Goal: Task Accomplishment & Management: Use online tool/utility

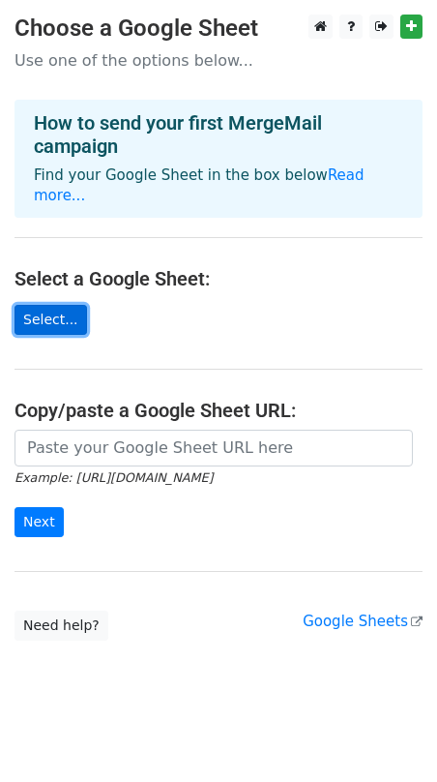
click at [72, 305] on link "Select..." at bounding box center [51, 320] width 73 height 30
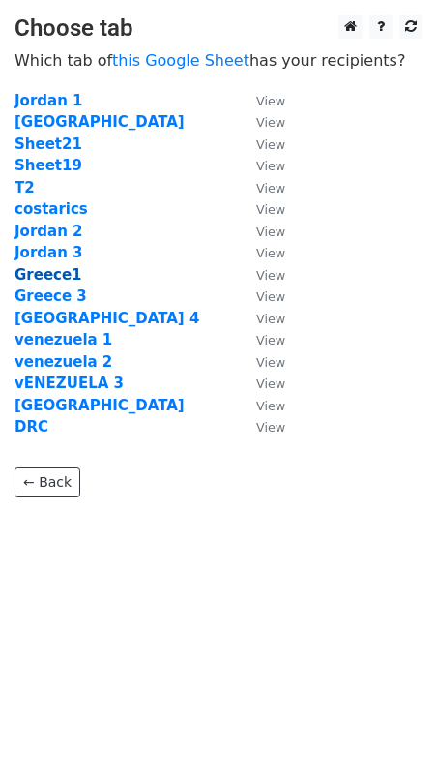
click at [41, 273] on strong "Greece1" at bounding box center [49, 274] width 68 height 17
click at [37, 276] on strong "Greece1" at bounding box center [49, 274] width 68 height 17
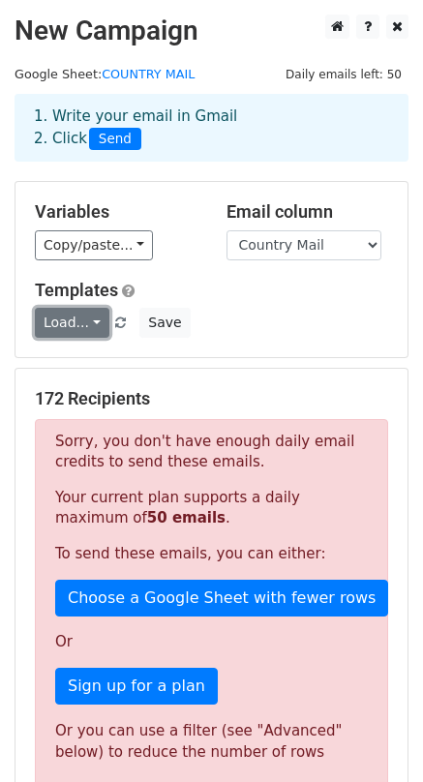
click at [80, 318] on link "Load..." at bounding box center [72, 323] width 75 height 30
click at [82, 317] on link "Load..." at bounding box center [72, 323] width 75 height 30
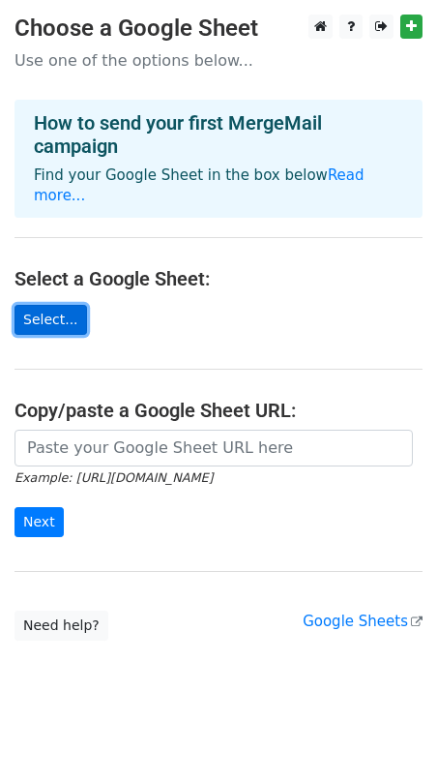
click at [59, 305] on link "Select..." at bounding box center [51, 320] width 73 height 30
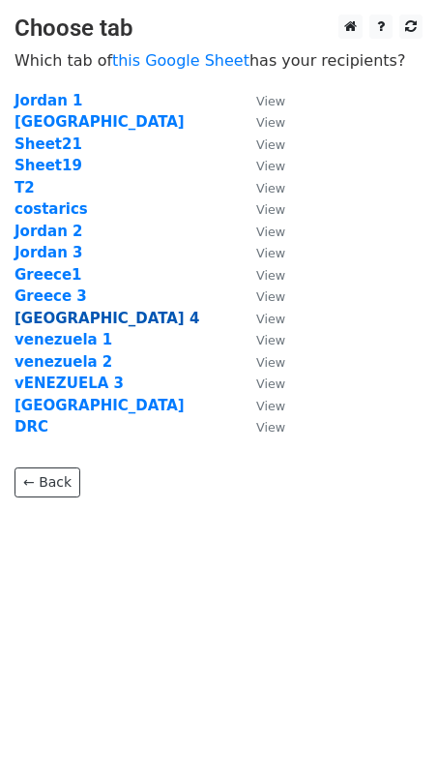
click at [66, 314] on strong "[GEOGRAPHIC_DATA] 4" at bounding box center [107, 318] width 185 height 17
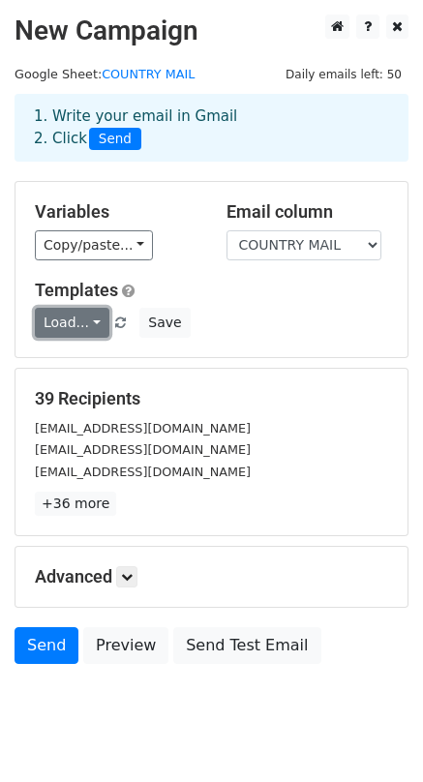
click at [86, 320] on link "Load..." at bounding box center [72, 323] width 75 height 30
click at [130, 582] on icon at bounding box center [127, 577] width 12 height 12
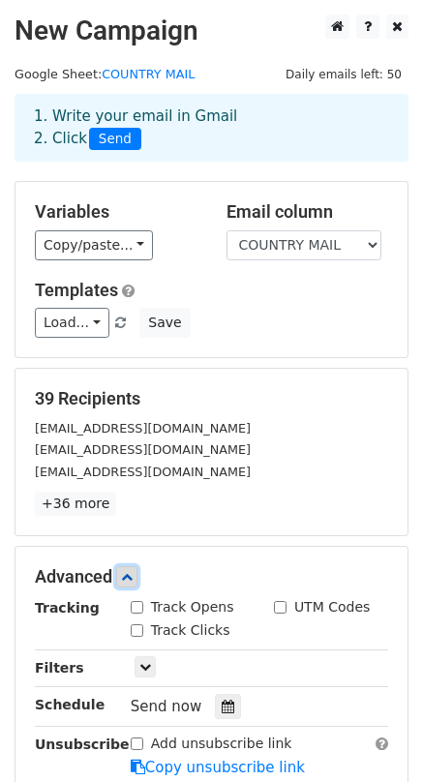
scroll to position [194, 0]
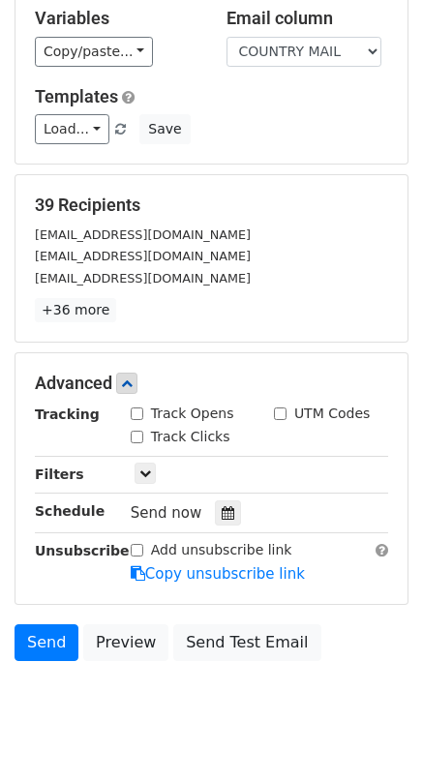
click at [133, 414] on input "Track Opens" at bounding box center [137, 413] width 13 height 13
checkbox input "true"
click at [280, 414] on input "UTM Codes" at bounding box center [280, 413] width 13 height 13
checkbox input "true"
click at [135, 437] on input "Track Clicks" at bounding box center [137, 437] width 13 height 13
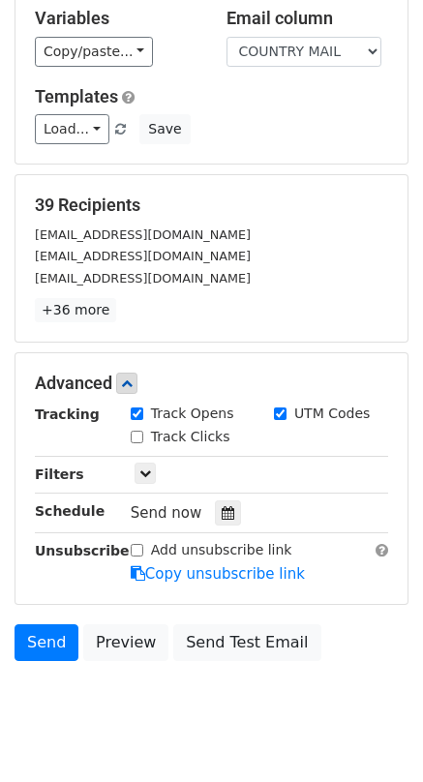
checkbox input "true"
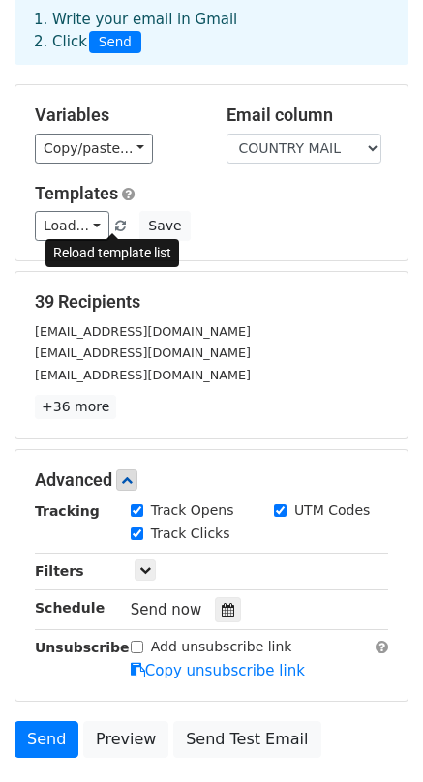
click at [115, 221] on span at bounding box center [120, 227] width 11 height 13
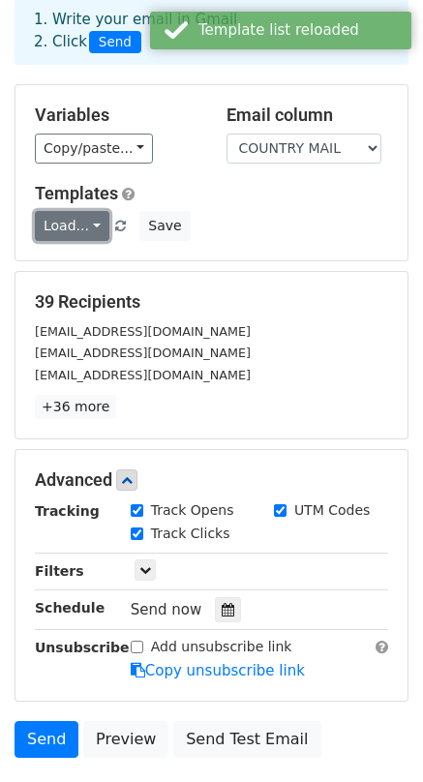
click at [98, 230] on link "Load..." at bounding box center [72, 226] width 75 height 30
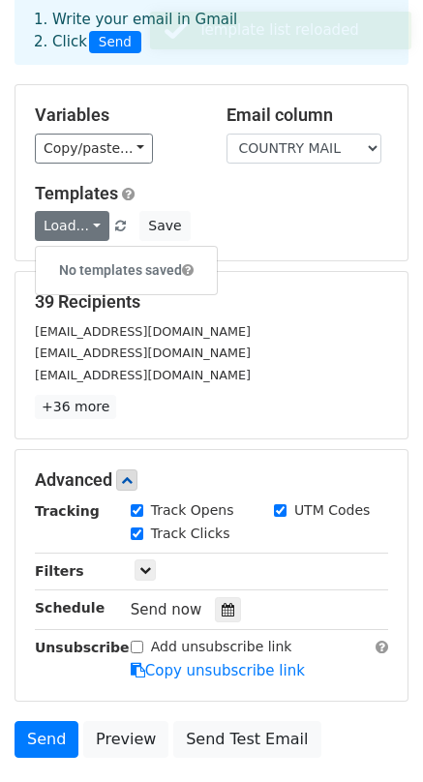
click at [222, 221] on div "Load... No templates saved Save" at bounding box center [211, 226] width 382 height 30
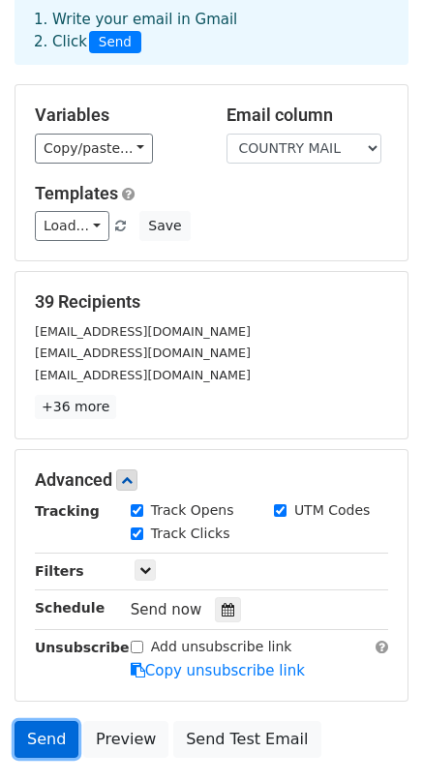
click at [49, 747] on link "Send" at bounding box center [47, 739] width 64 height 37
click at [49, 738] on link "Send" at bounding box center [47, 739] width 64 height 37
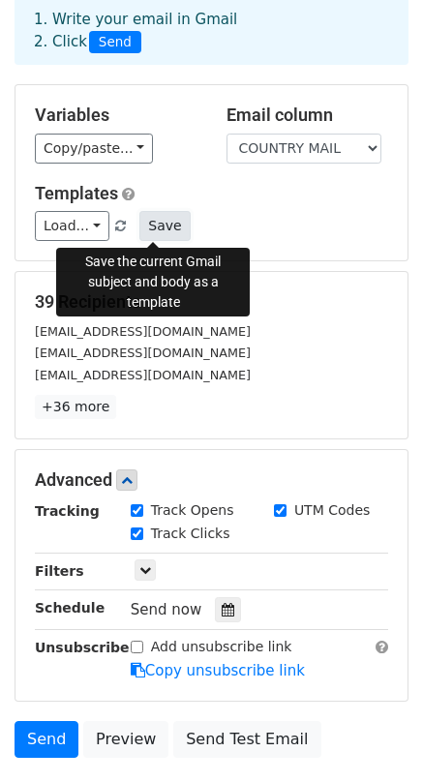
click at [153, 229] on button "Save" at bounding box center [164, 226] width 50 height 30
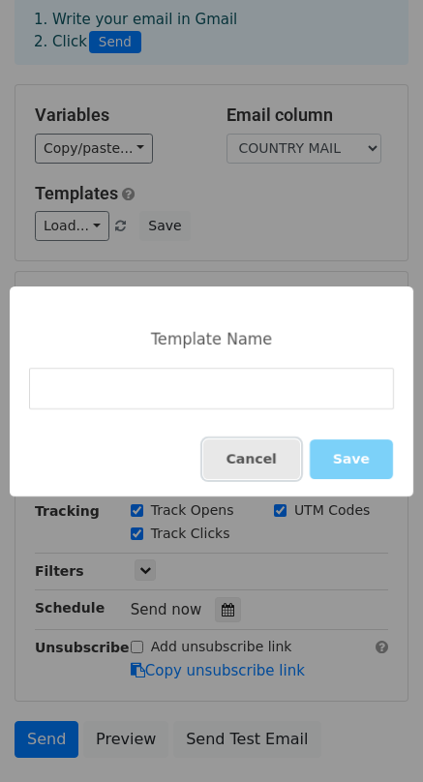
click at [263, 471] on button "Cancel" at bounding box center [251, 459] width 97 height 40
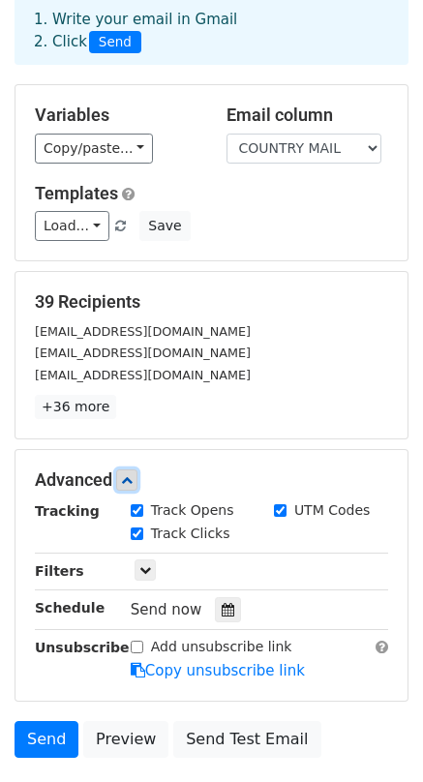
click at [132, 480] on icon at bounding box center [127, 480] width 12 height 12
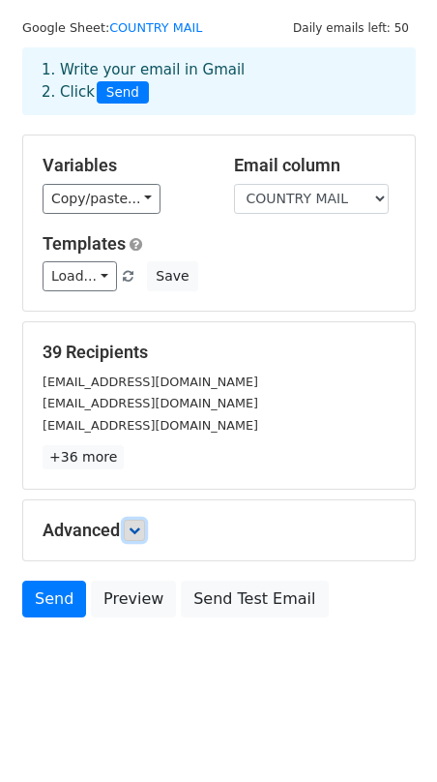
scroll to position [47, 0]
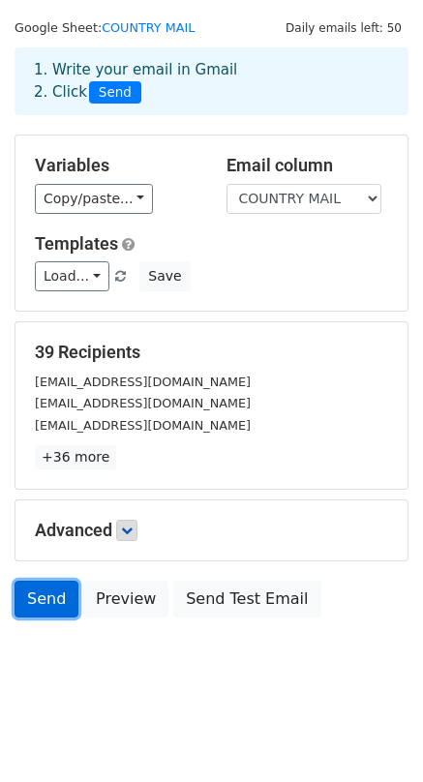
click at [68, 598] on link "Send" at bounding box center [47, 599] width 64 height 37
click at [80, 419] on small "info@alalina.gr" at bounding box center [143, 425] width 216 height 15
click at [105, 396] on small "sigma.kataskevastiki@gmail.com" at bounding box center [143, 403] width 216 height 15
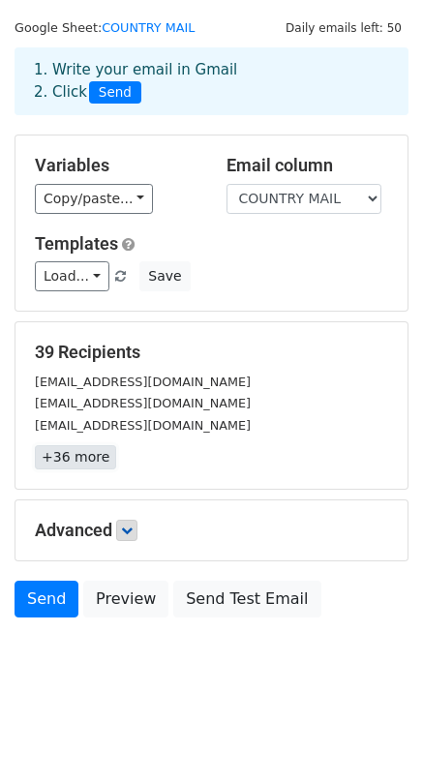
click at [73, 445] on link "+36 more" at bounding box center [75, 457] width 81 height 24
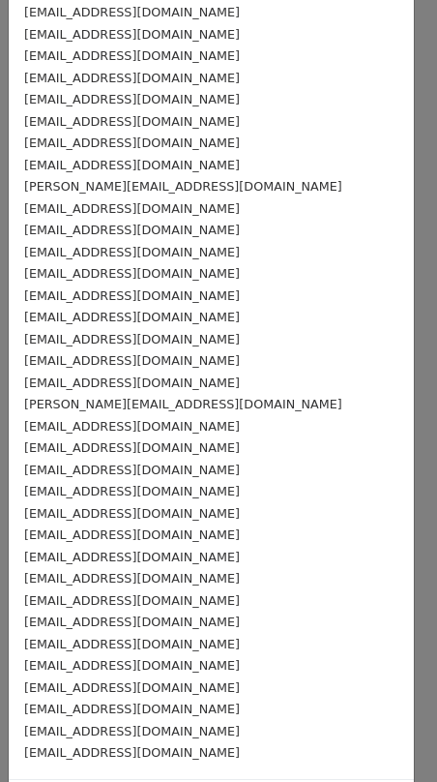
scroll to position [242, 0]
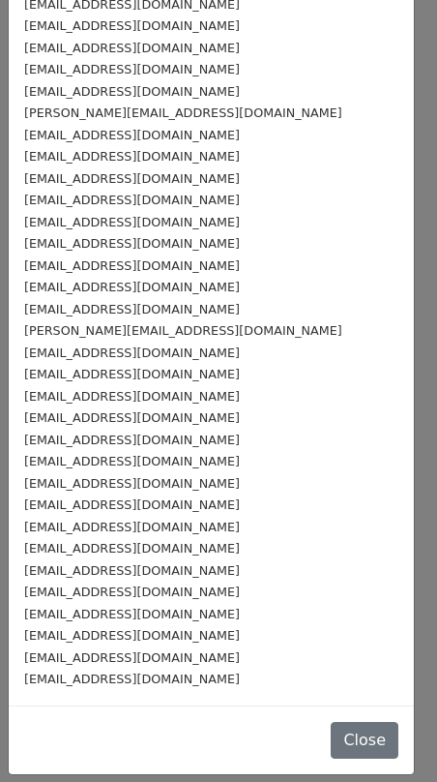
click at [85, 346] on small "info@karros.gr" at bounding box center [132, 353] width 216 height 15
click at [56, 153] on small "ideesplakaki@gmail.com" at bounding box center [132, 156] width 216 height 15
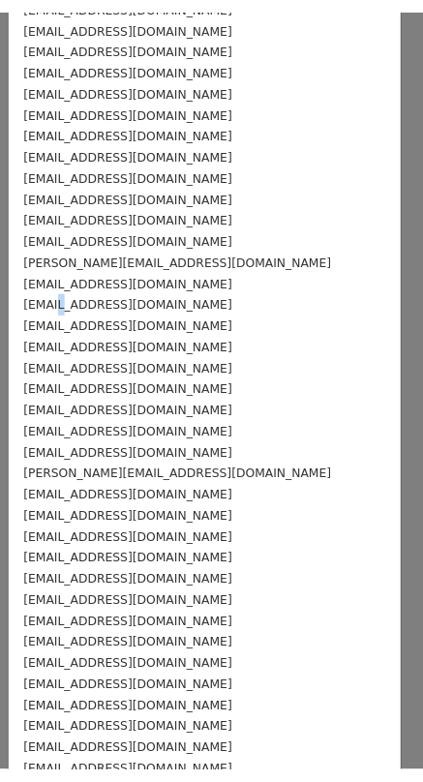
scroll to position [0, 0]
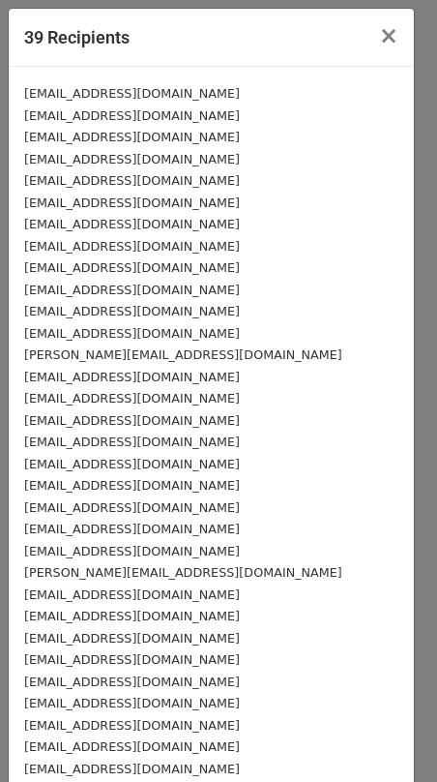
click at [98, 276] on div "info@metcon.com.gr" at bounding box center [211, 267] width 375 height 22
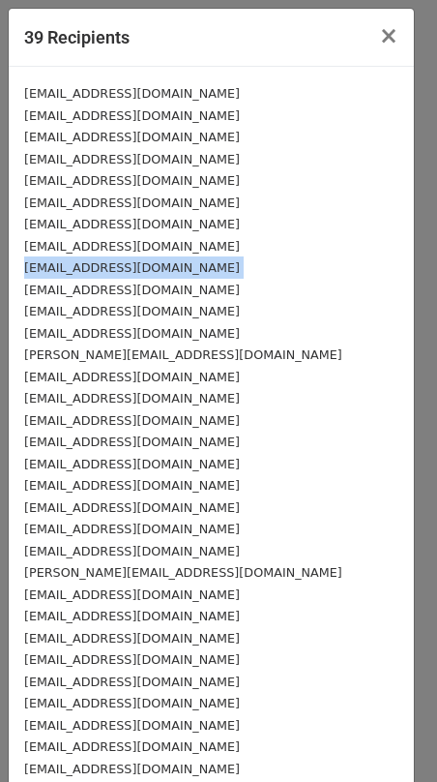
click at [98, 276] on div "info@metcon.com.gr" at bounding box center [211, 267] width 375 height 22
click at [379, 31] on span "×" at bounding box center [388, 35] width 19 height 27
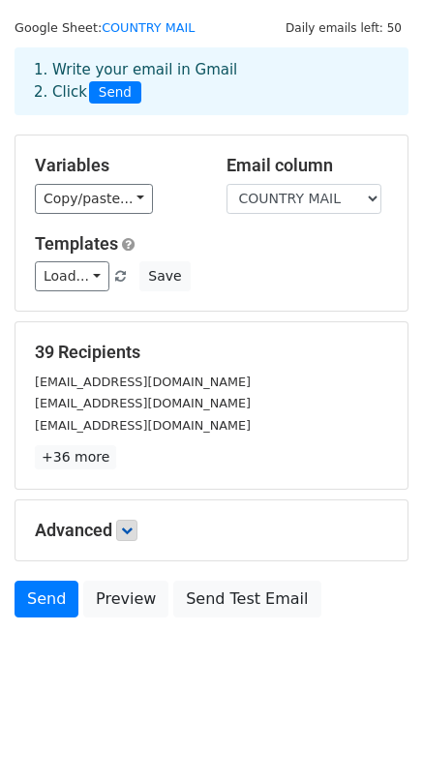
drag, startPoint x: 116, startPoint y: 63, endPoint x: 245, endPoint y: 68, distance: 128.8
click at [245, 68] on div "1. Write your email in Gmail 2. Click Send" at bounding box center [211, 81] width 384 height 45
click at [258, 483] on div "39 Recipients athens@zafido.gr sigma.kataskevastiki@gmail.com info@alalina.gr +…" at bounding box center [211, 405] width 392 height 166
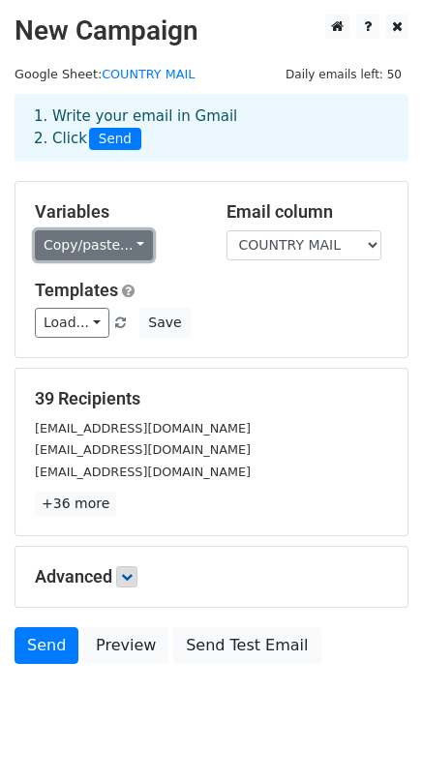
click at [120, 243] on link "Copy/paste..." at bounding box center [94, 245] width 118 height 30
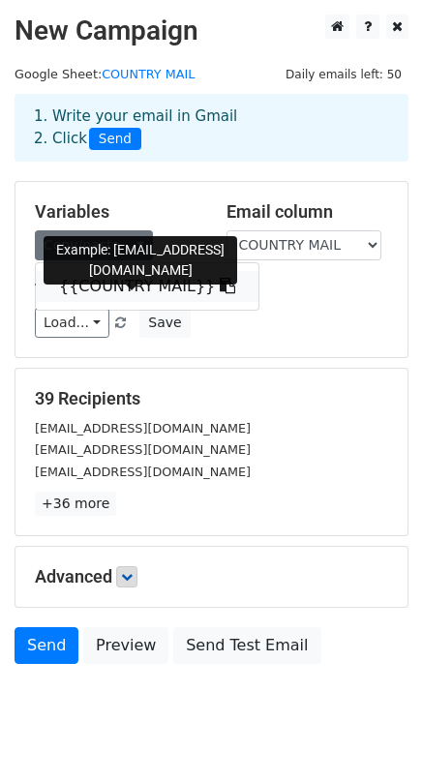
click at [127, 272] on link "{{COUNTRY MAIL}}" at bounding box center [147, 286] width 223 height 31
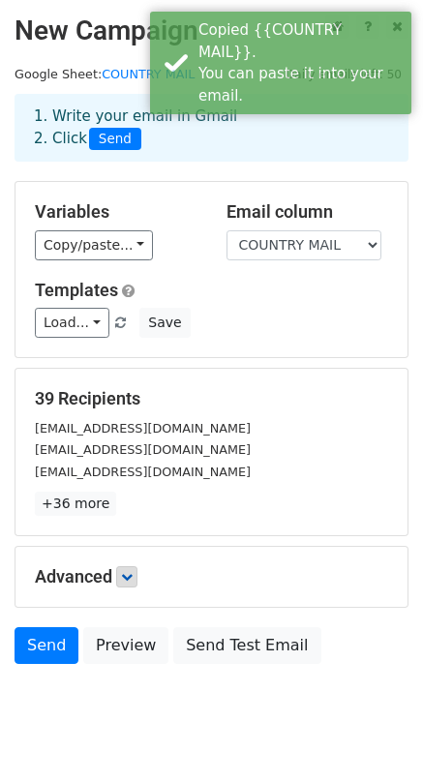
click at [298, 360] on form "Variables Copy/paste... {{COUNTRY MAIL}} Email column COUNTRY MAIL Templates Lo…" at bounding box center [212, 427] width 394 height 493
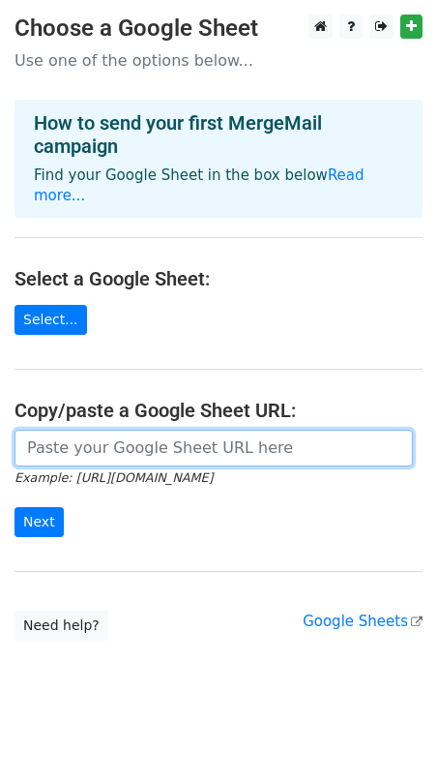
click at [79, 430] on input "url" at bounding box center [214, 448] width 399 height 37
paste input "[URL][DOMAIN_NAME]"
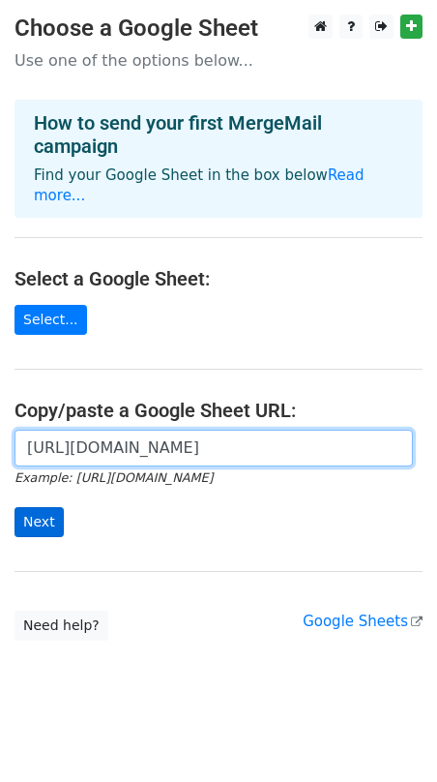
type input "[URL][DOMAIN_NAME]"
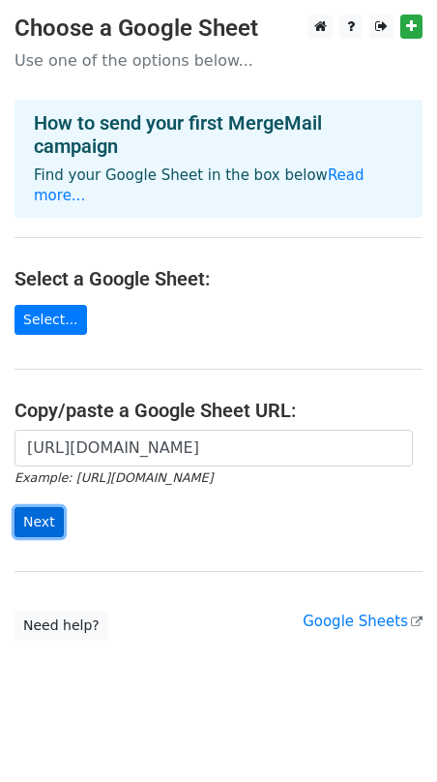
scroll to position [0, 0]
click at [40, 507] on input "Next" at bounding box center [39, 522] width 49 height 30
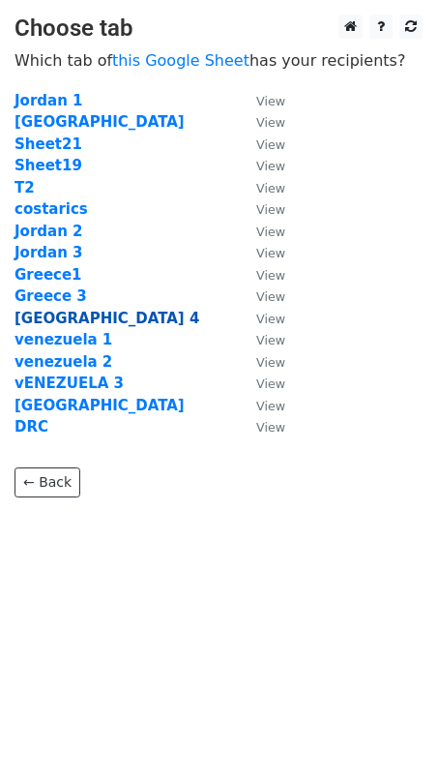
click at [65, 314] on strong "Greece 4" at bounding box center [107, 318] width 185 height 17
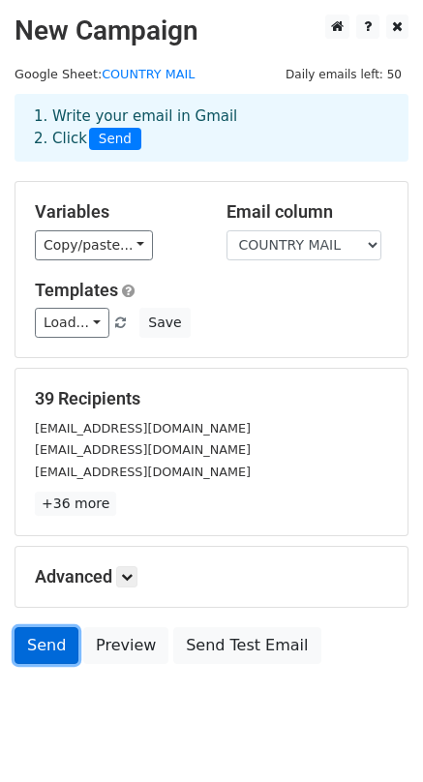
click at [69, 647] on link "Send" at bounding box center [47, 645] width 64 height 37
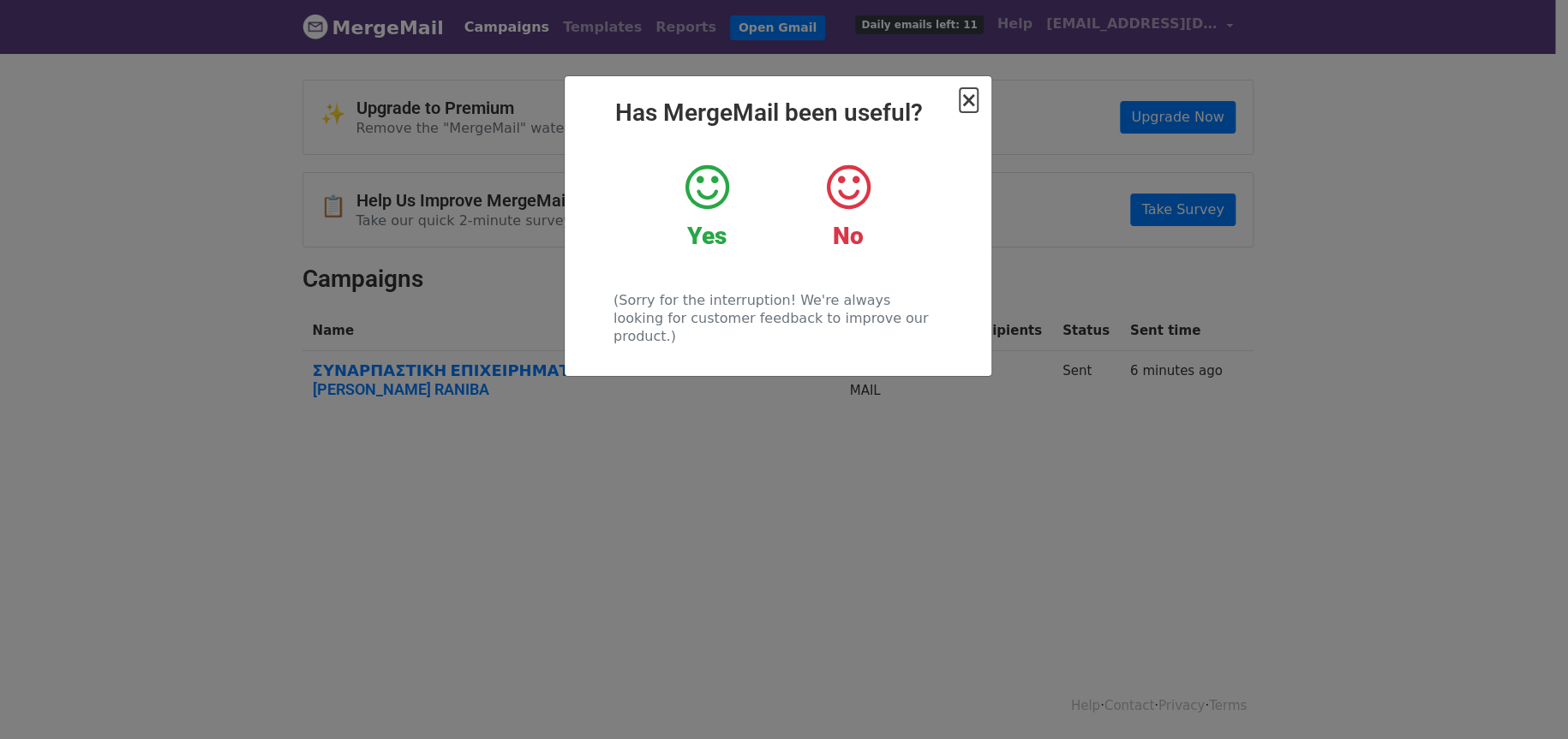
click at [969, 96] on span "×" at bounding box center [968, 100] width 17 height 24
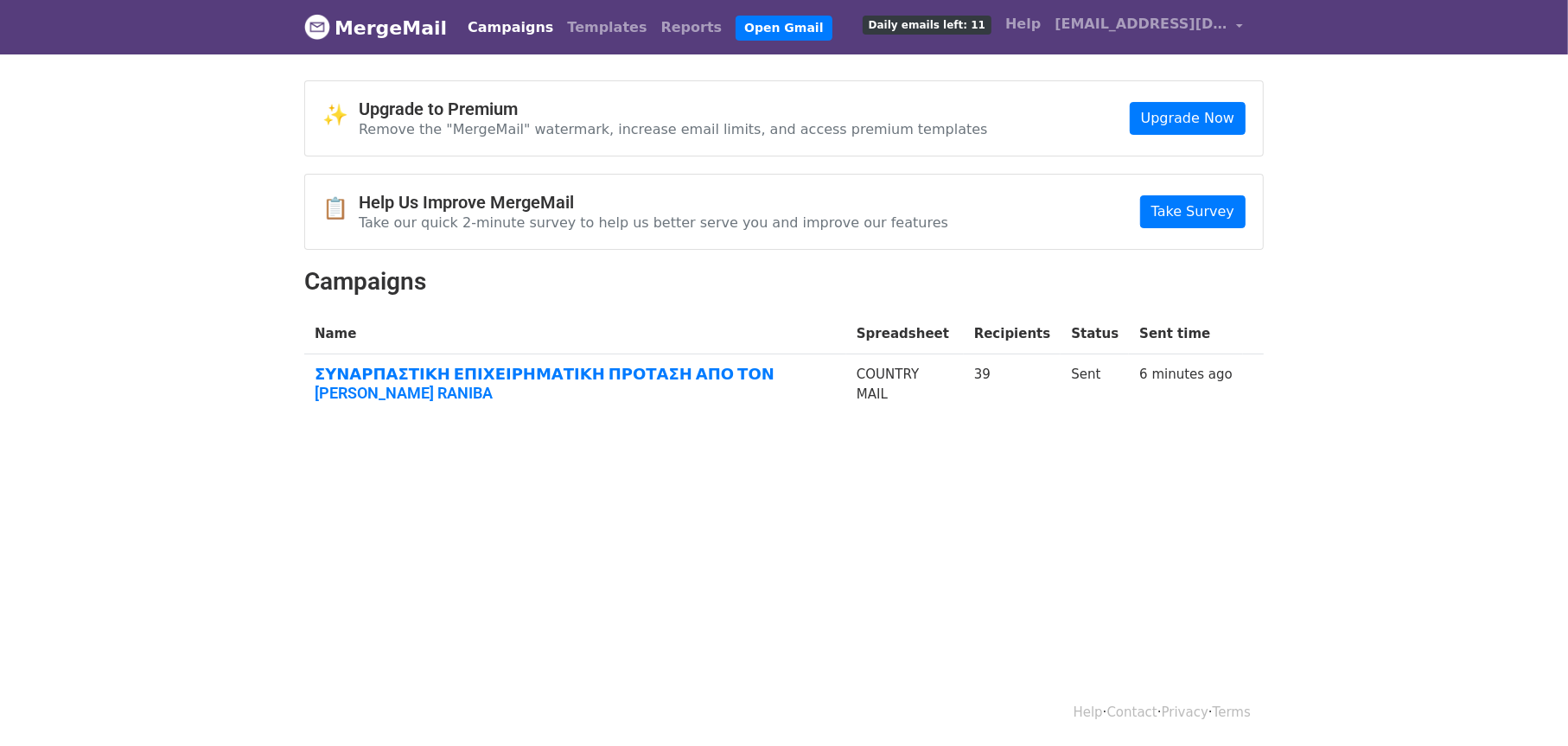
click at [363, 37] on link "MergeMail" at bounding box center [376, 28] width 143 height 37
click at [365, 34] on link "MergeMail" at bounding box center [376, 28] width 143 height 37
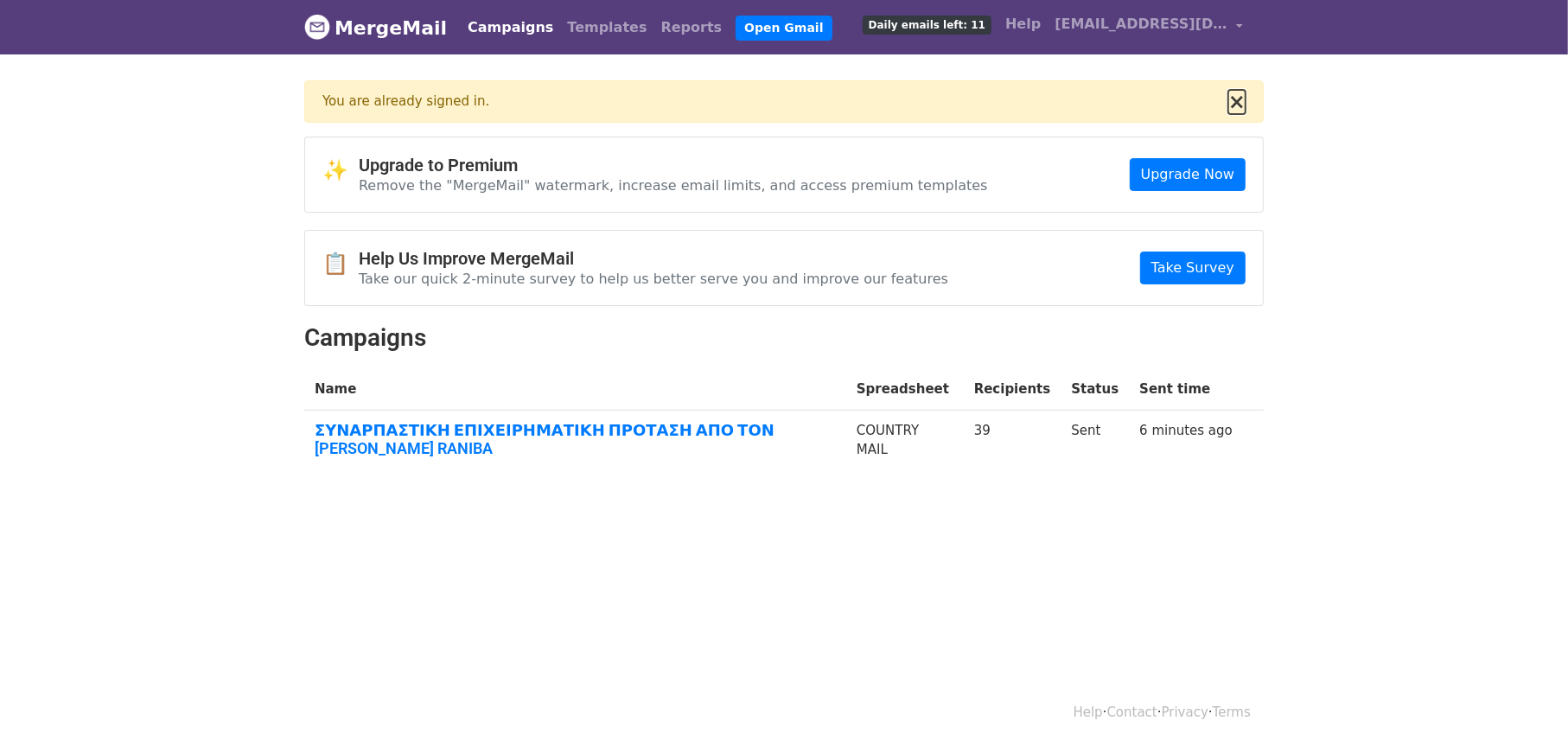
click at [1234, 103] on button "×" at bounding box center [1236, 102] width 17 height 21
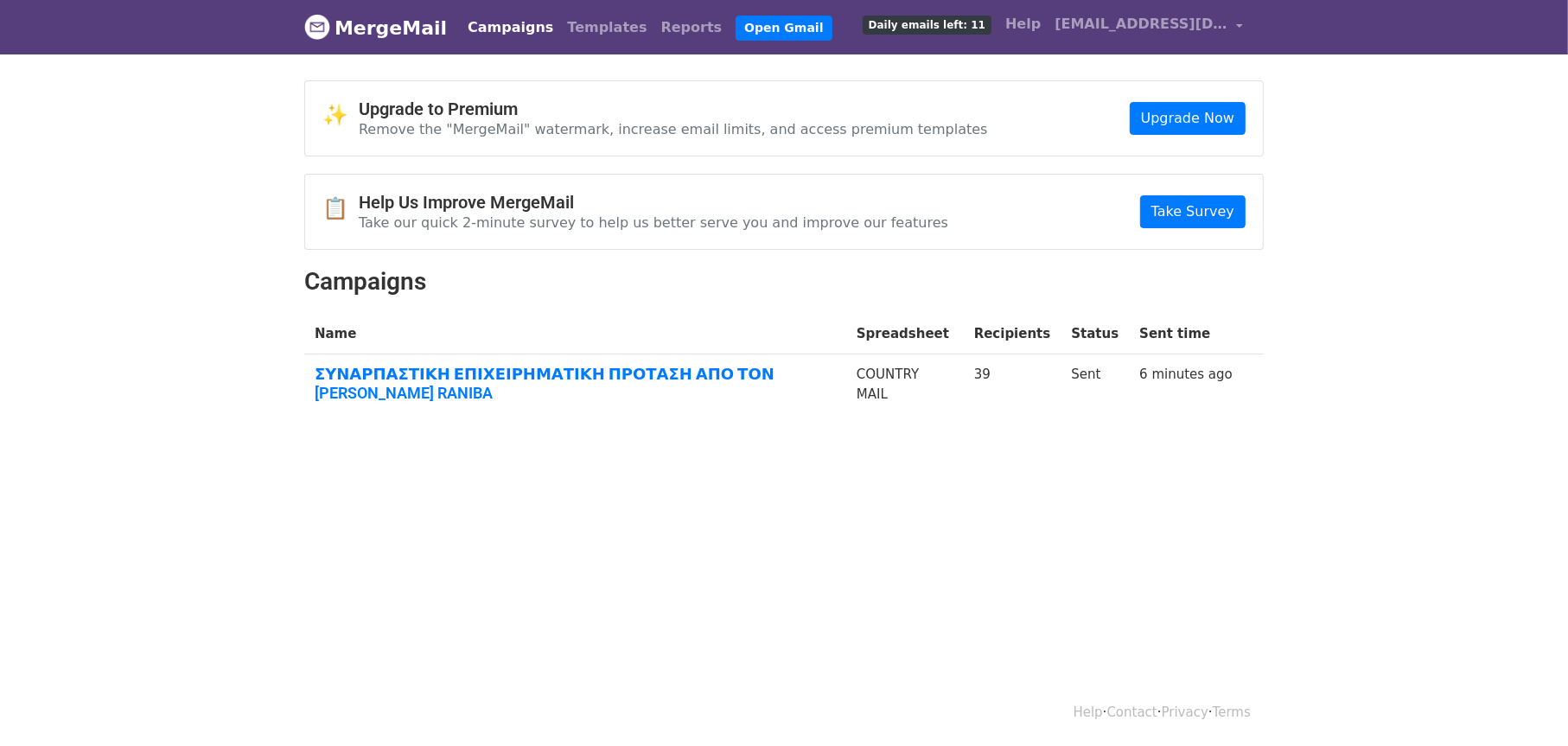
click at [1314, 82] on body "MergeMail Campaigns Templates Reports Open Gmail Daily emails left: 11 Help bus…" at bounding box center [784, 251] width 1568 height 502
drag, startPoint x: 1490, startPoint y: 149, endPoint x: 1150, endPoint y: 35, distance: 358.6
click at [1489, 149] on body "MergeMail Campaigns Templates Reports Open Gmail Daily emails left: 11 Help bus…" at bounding box center [784, 251] width 1568 height 502
click at [417, 26] on link "MergeMail" at bounding box center [376, 28] width 143 height 37
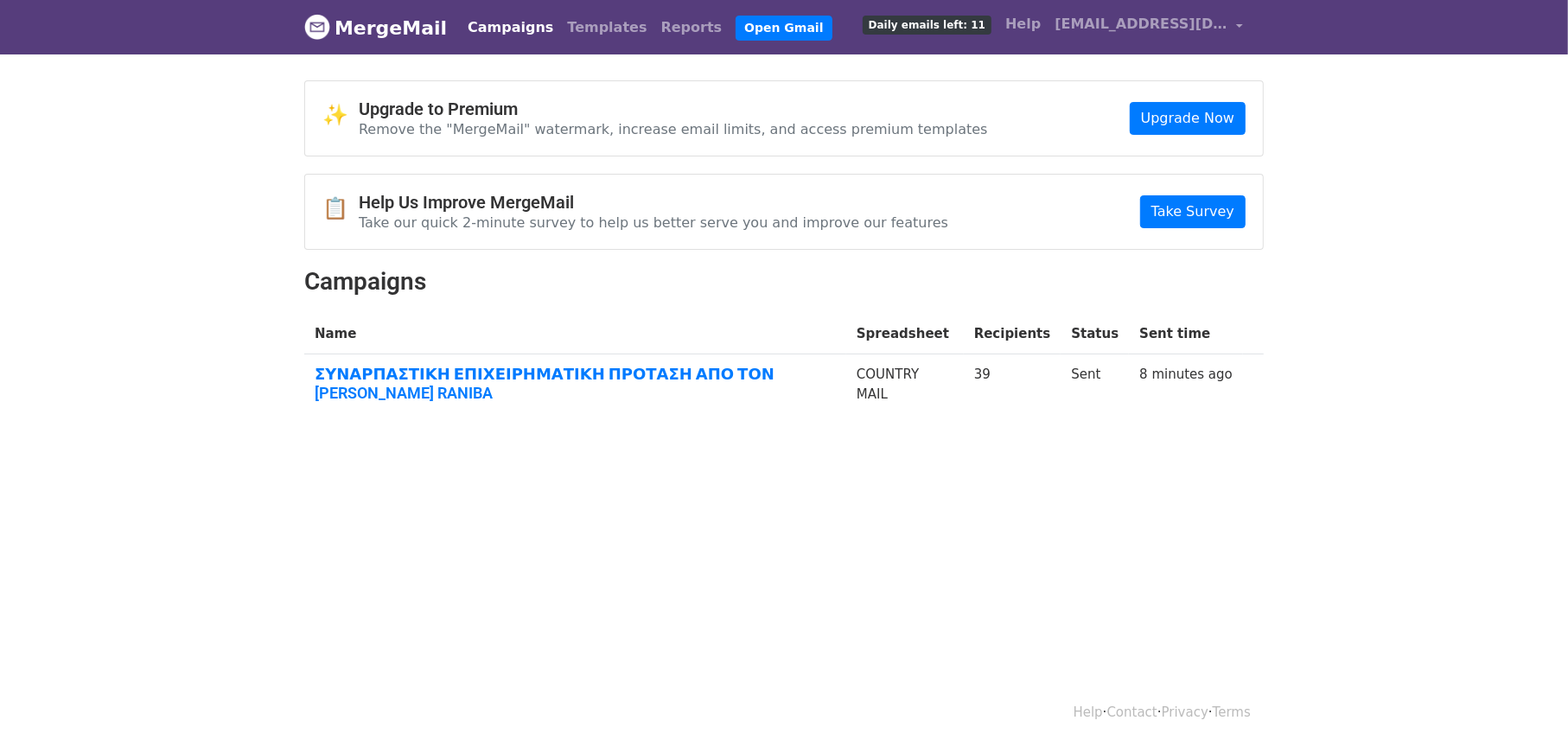
click at [417, 26] on link "MergeMail" at bounding box center [376, 28] width 143 height 37
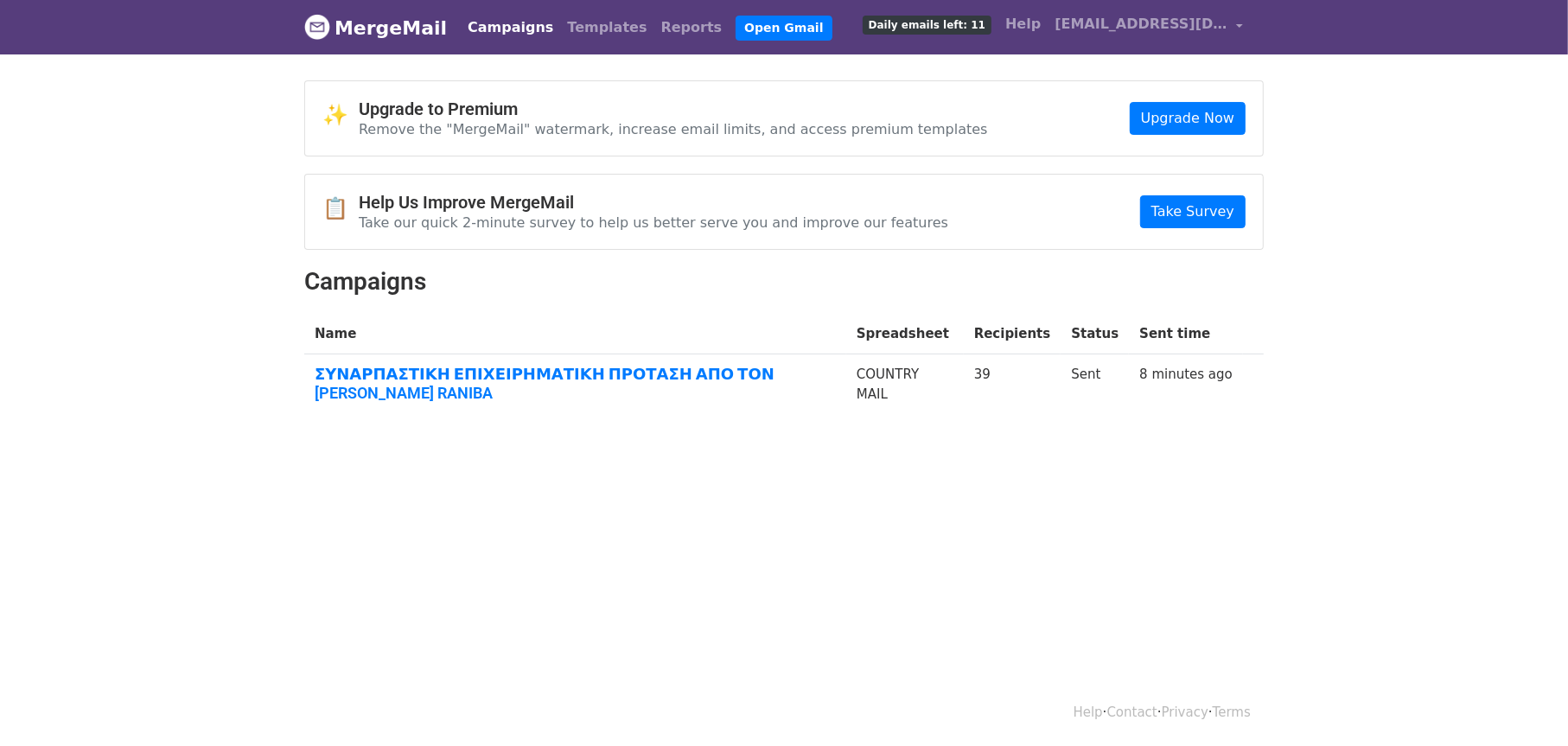
click at [417, 26] on link "MergeMail" at bounding box center [376, 28] width 143 height 37
click at [67, 277] on body "MergeMail Campaigns Templates Reports Open Gmail Daily emails left: 11 Help [EM…" at bounding box center [784, 251] width 1568 height 502
